Goal: Task Accomplishment & Management: Use online tool/utility

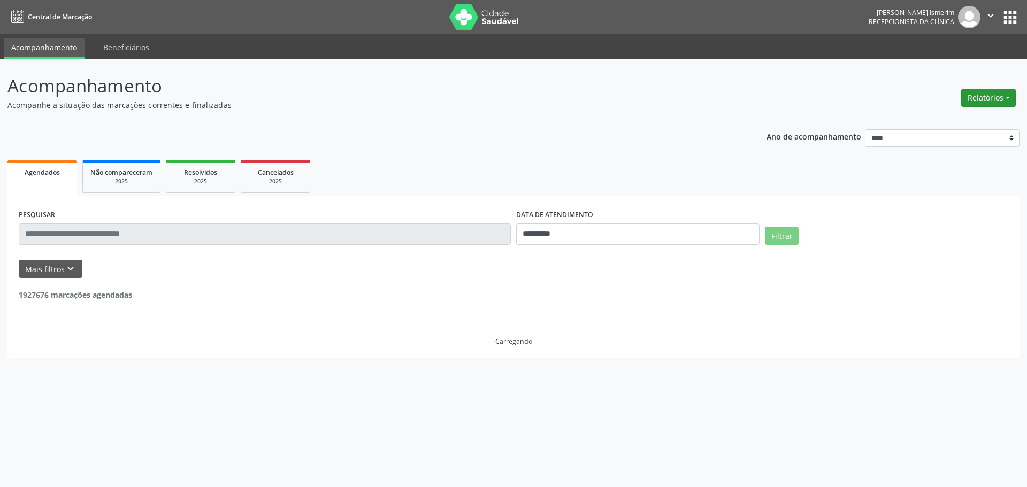
click at [974, 94] on button "Relatórios" at bounding box center [988, 98] width 55 height 18
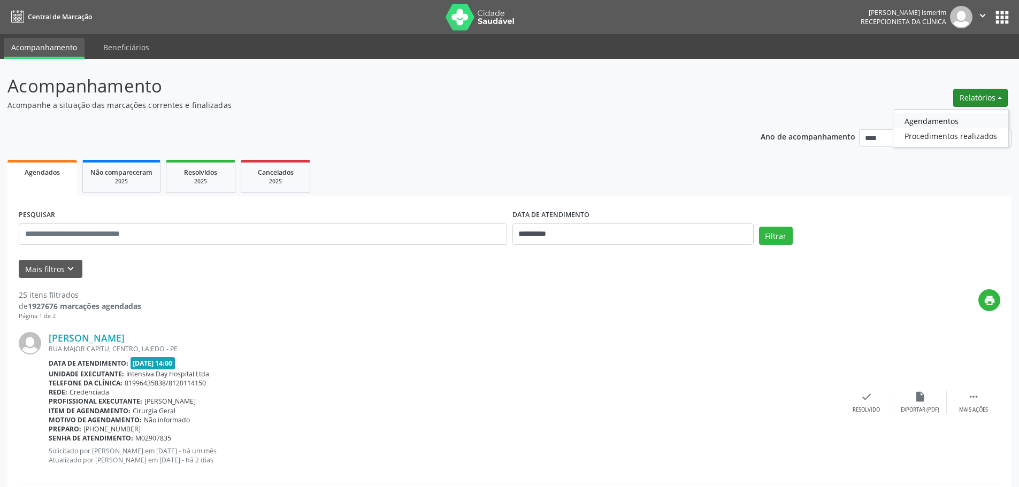
click at [938, 121] on link "Agendamentos" at bounding box center [950, 120] width 115 height 15
select select "*"
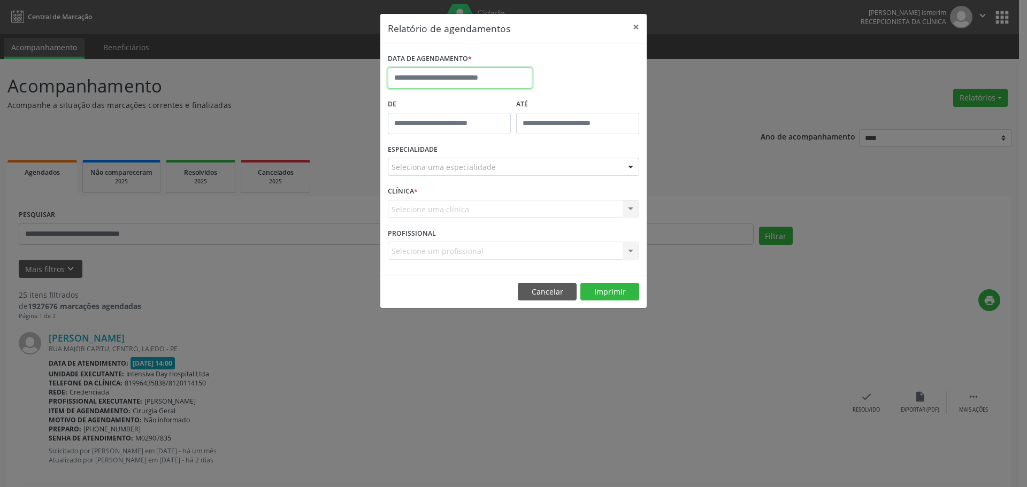
click at [501, 79] on input "text" at bounding box center [460, 77] width 144 height 21
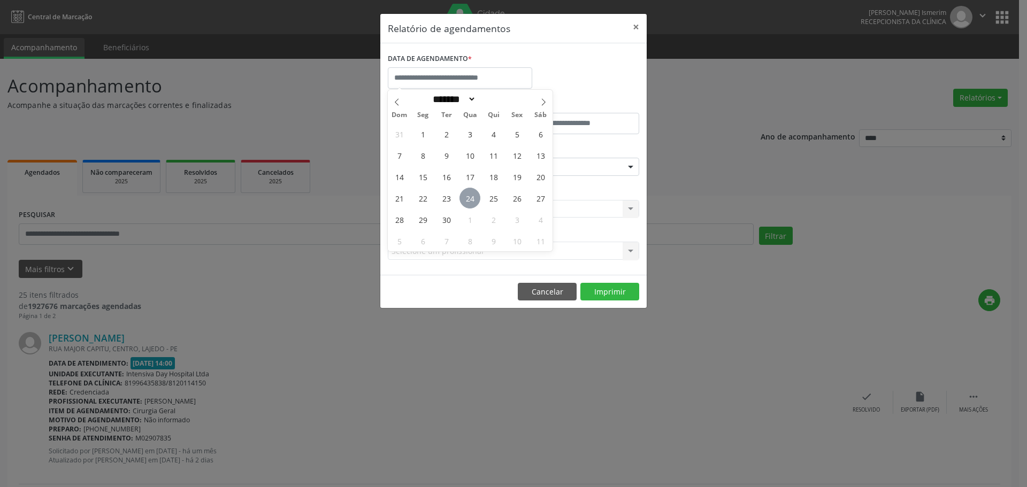
click at [471, 195] on span "24" at bounding box center [470, 198] width 21 height 21
type input "**********"
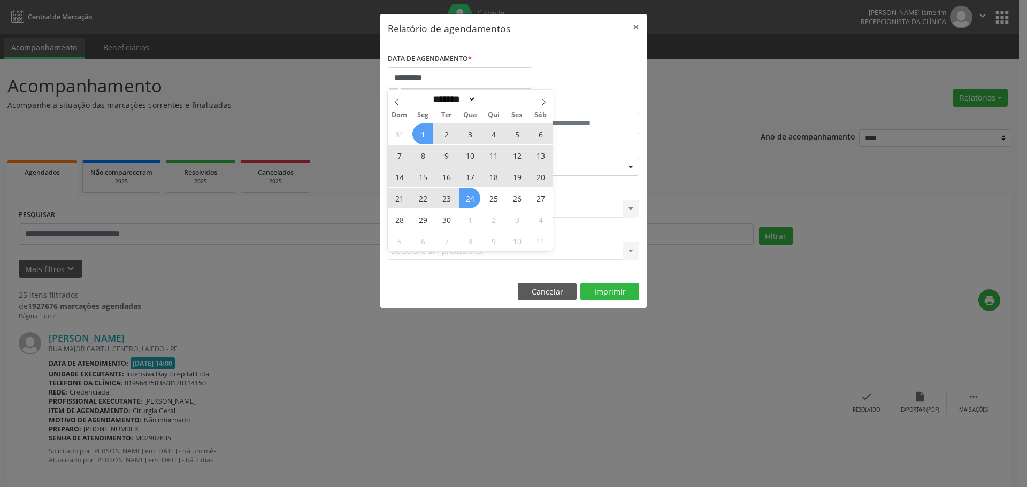
click at [427, 134] on span "1" at bounding box center [422, 134] width 21 height 21
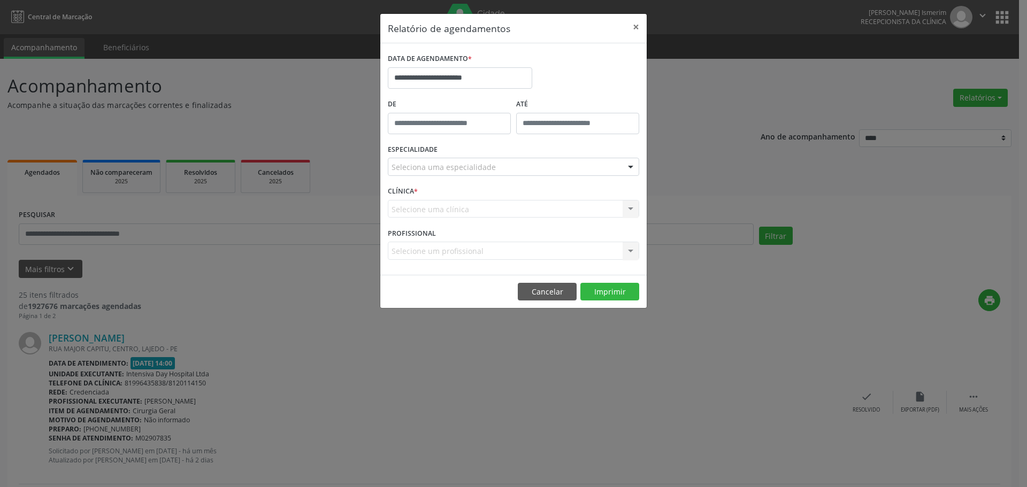
click at [495, 163] on div "Seleciona uma especialidade" at bounding box center [513, 167] width 251 height 18
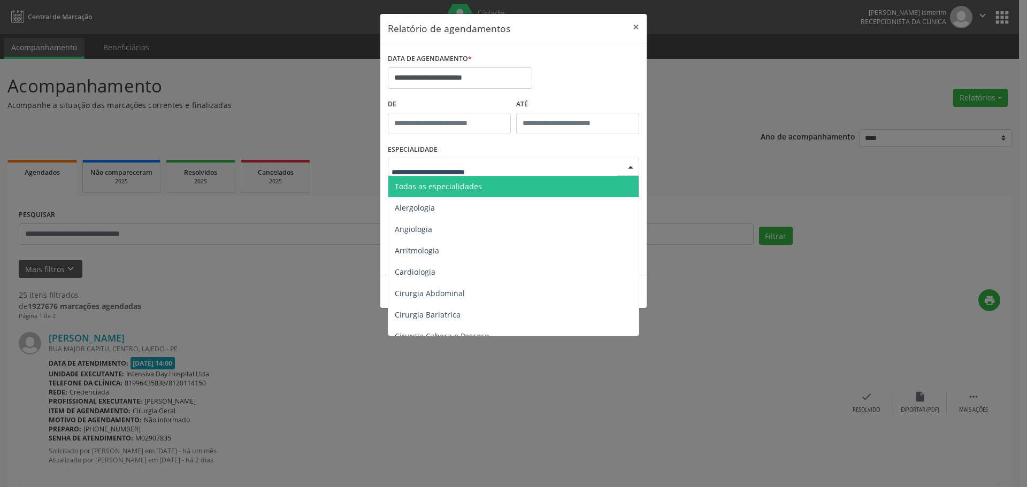
click at [475, 192] on span "Todas as especialidades" at bounding box center [514, 186] width 252 height 21
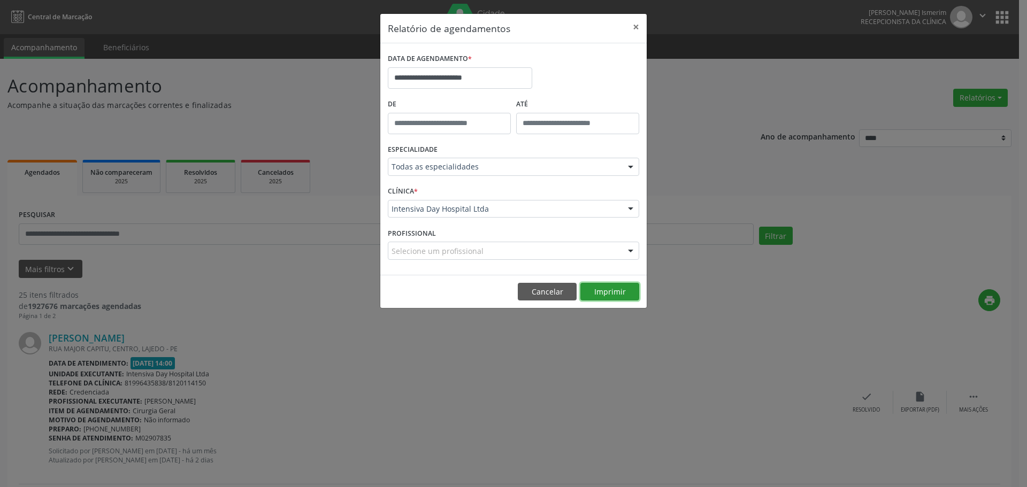
click at [591, 292] on button "Imprimir" at bounding box center [609, 292] width 59 height 18
